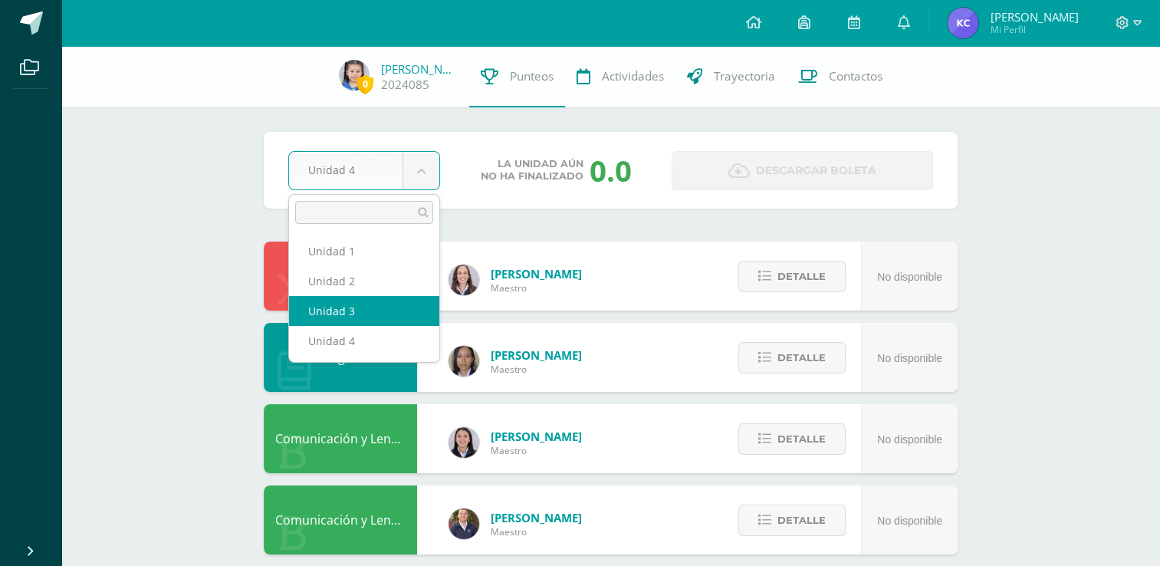
select select "Unidad 3"
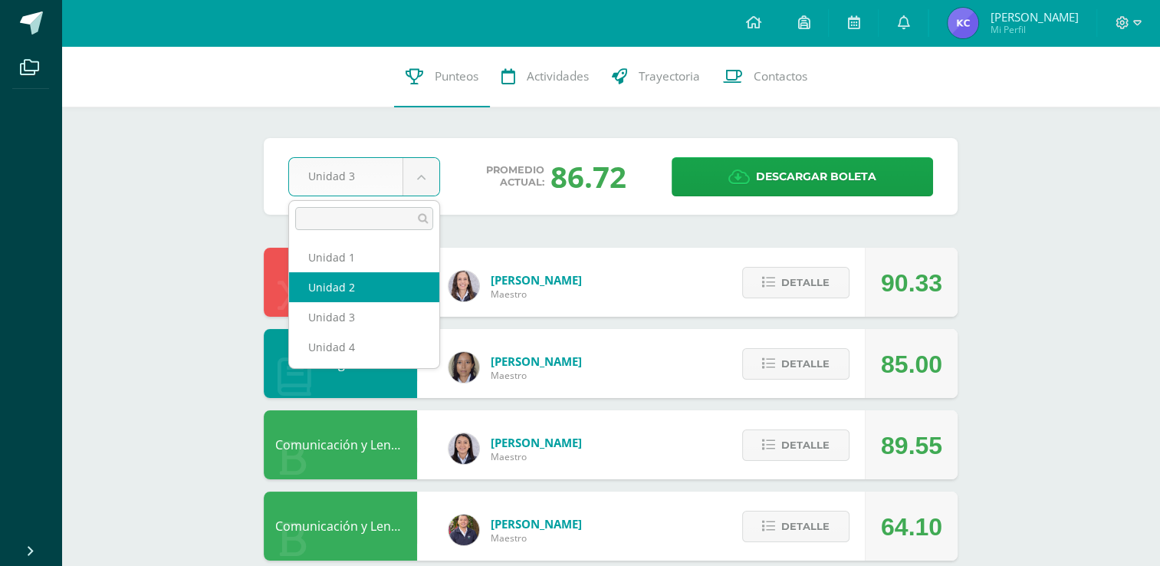
select select "Unidad 2"
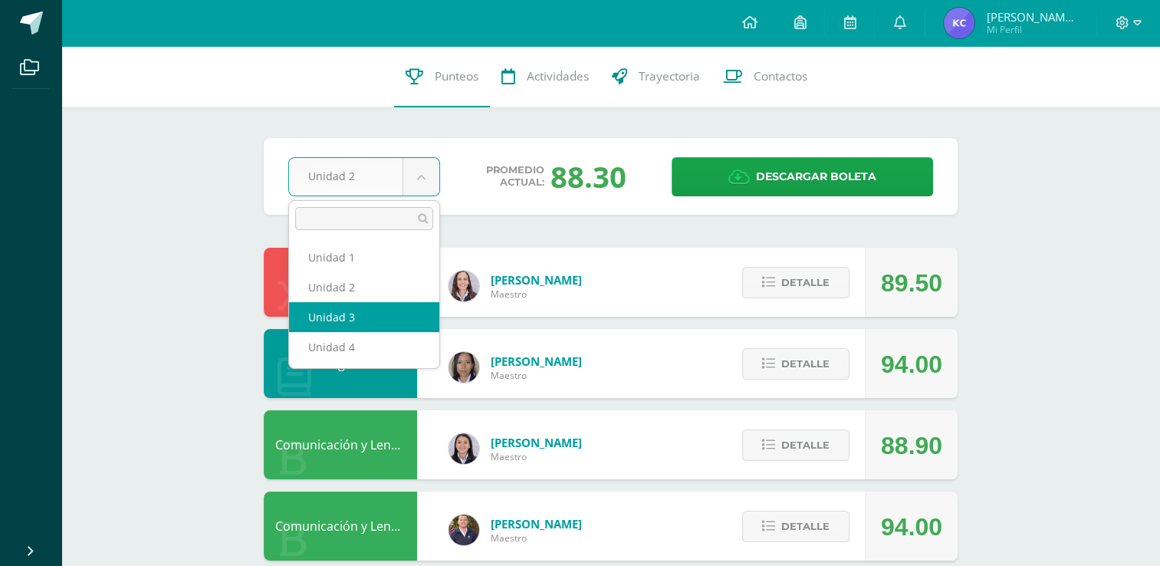
select select "Unidad 3"
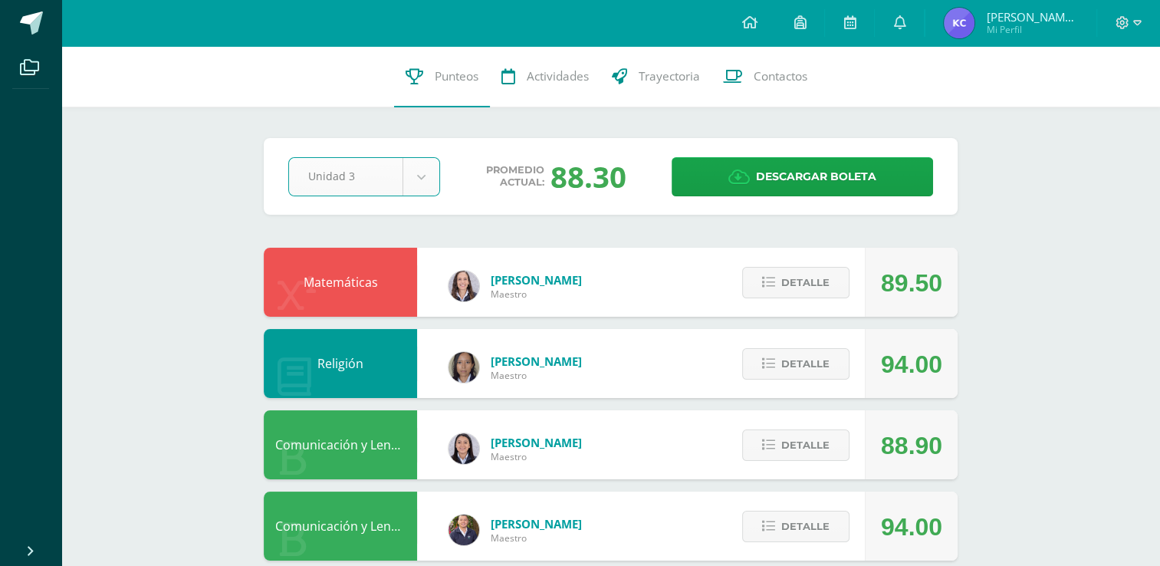
click at [700, 308] on div "Matemáticas Gabriela León Maestro 89.50 Detalle" at bounding box center [611, 282] width 694 height 69
drag, startPoint x: 803, startPoint y: 531, endPoint x: 796, endPoint y: 520, distance: 13.4
click at [801, 523] on span "Detalle" at bounding box center [805, 526] width 48 height 28
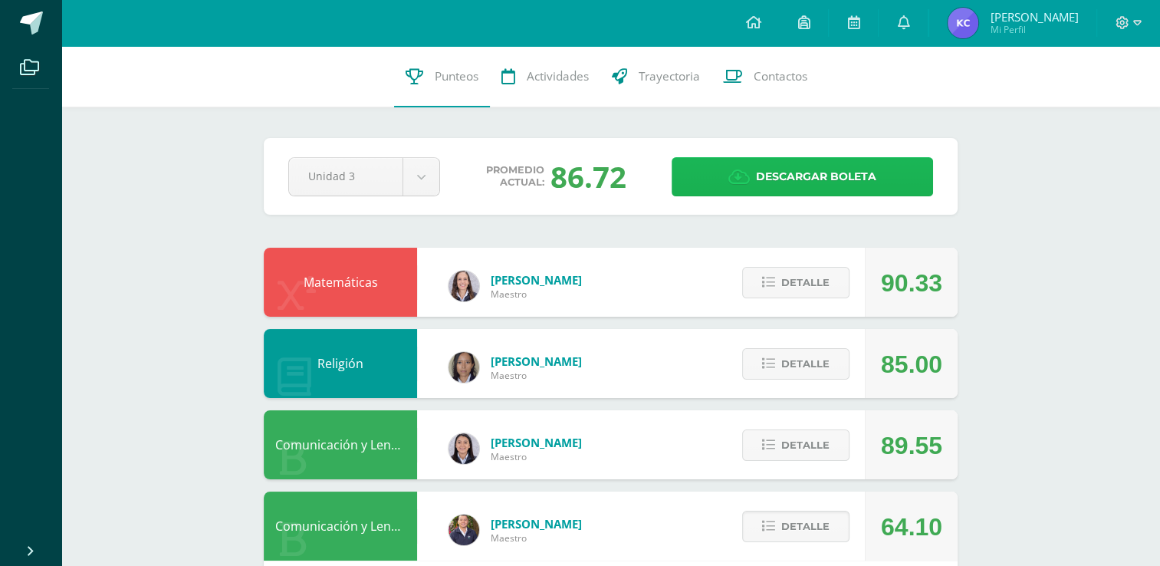
click at [782, 164] on span "Descargar boleta" at bounding box center [816, 177] width 120 height 38
